Goal: Check status: Check status

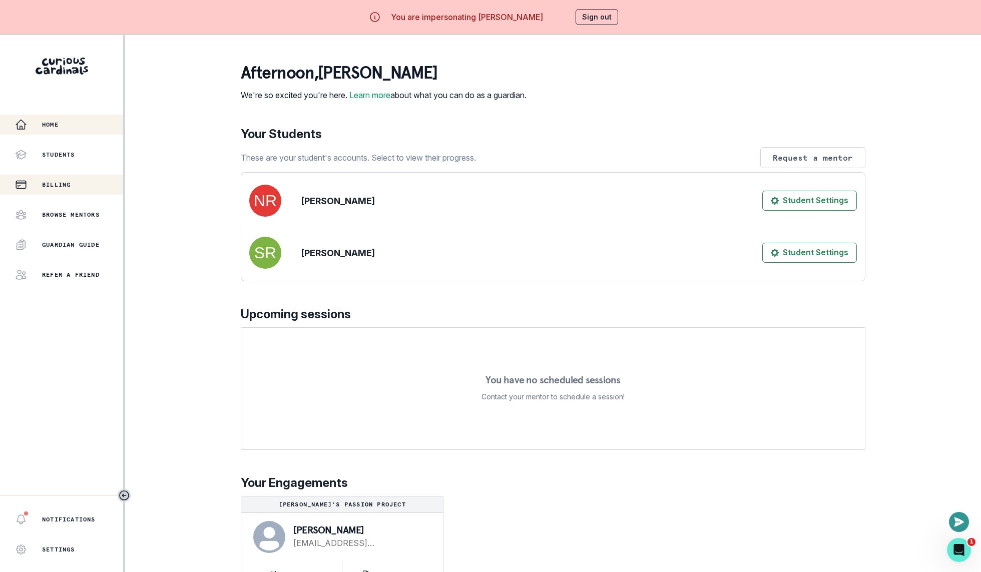
click at [62, 189] on div "Billing" at bounding box center [69, 185] width 108 height 12
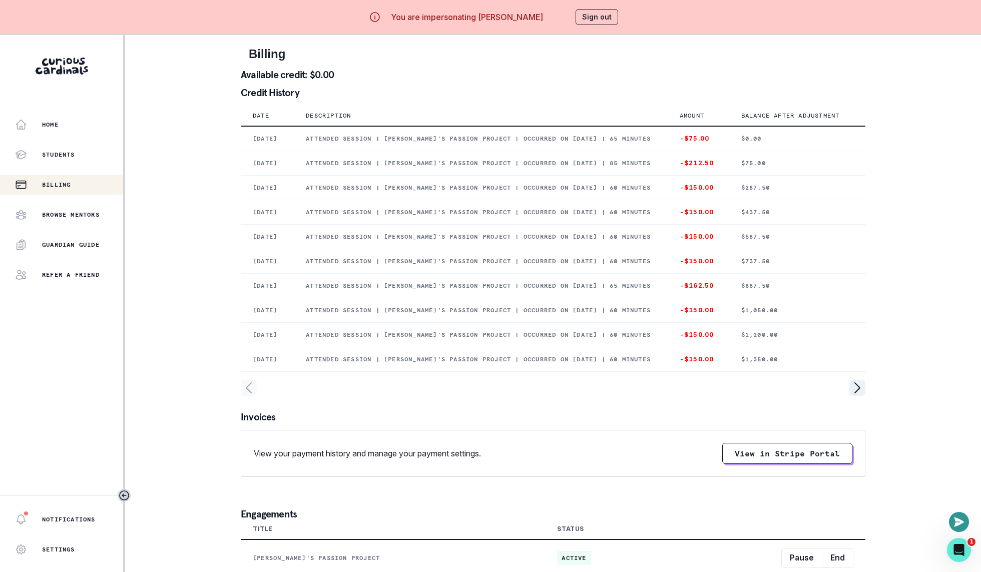
click at [270, 97] on p "Credit History" at bounding box center [553, 93] width 625 height 10
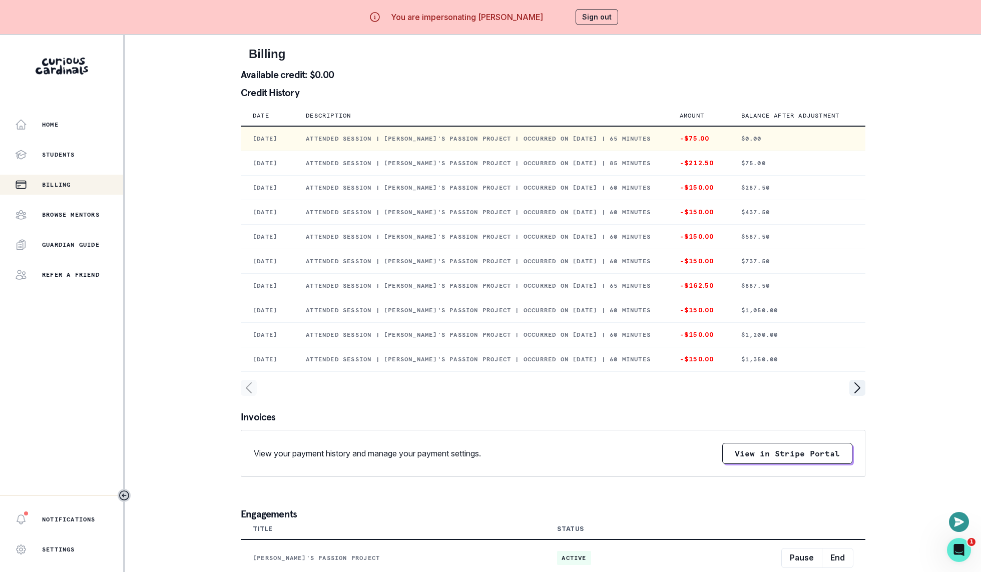
drag, startPoint x: 359, startPoint y: 149, endPoint x: 435, endPoint y: 165, distance: 76.8
click at [436, 151] on td "Attended session | [PERSON_NAME]'s Passion Project | Occurred on [DATE] | 65 mi…" at bounding box center [481, 138] width 374 height 25
click at [435, 151] on td "Attended session | [PERSON_NAME]'s Passion Project | Occurred on [DATE] | 65 mi…" at bounding box center [481, 138] width 374 height 25
